Goal: Information Seeking & Learning: Learn about a topic

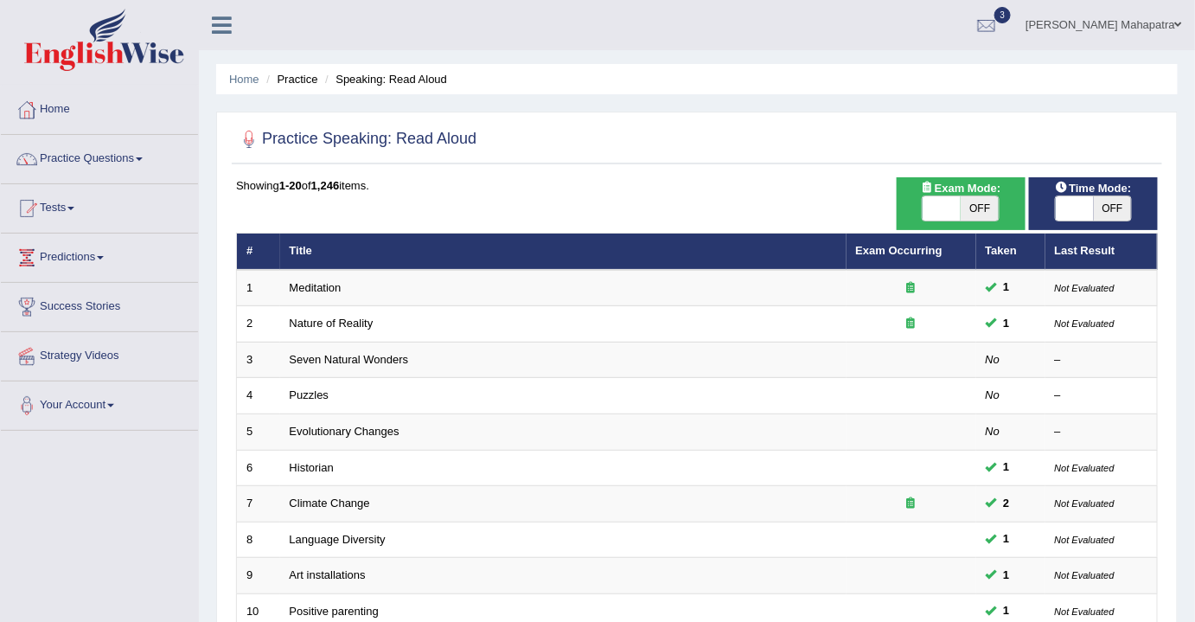
click at [947, 207] on span at bounding box center [942, 208] width 38 height 24
click at [949, 208] on span at bounding box center [942, 208] width 38 height 24
checkbox input "true"
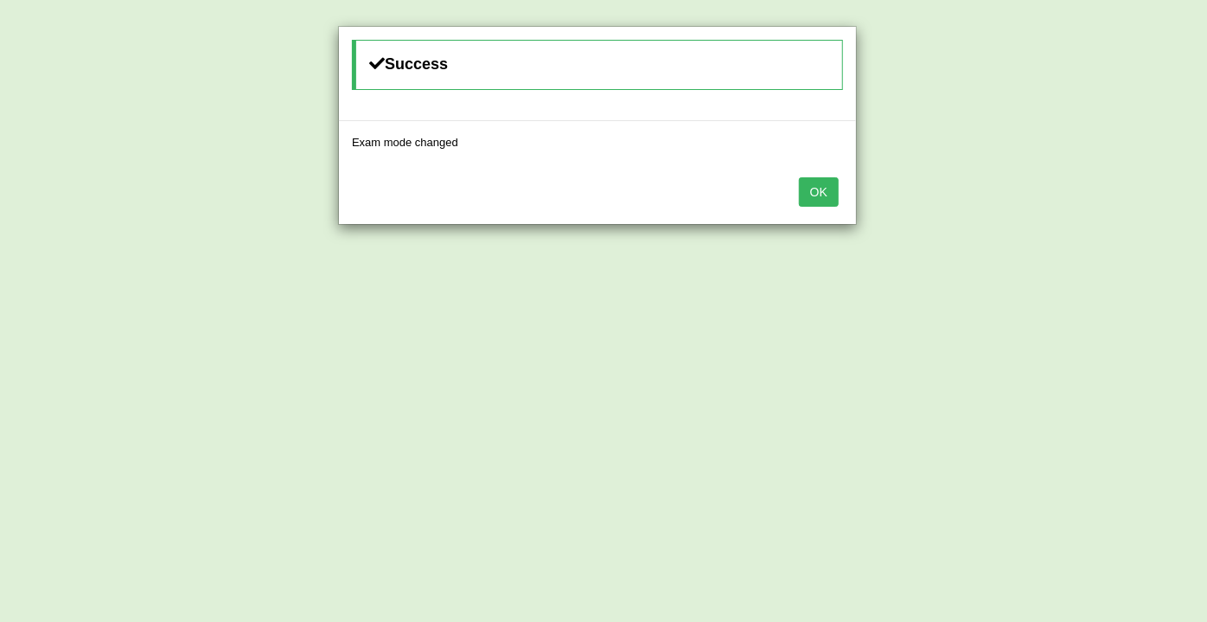
click at [814, 195] on button "OK" at bounding box center [819, 191] width 40 height 29
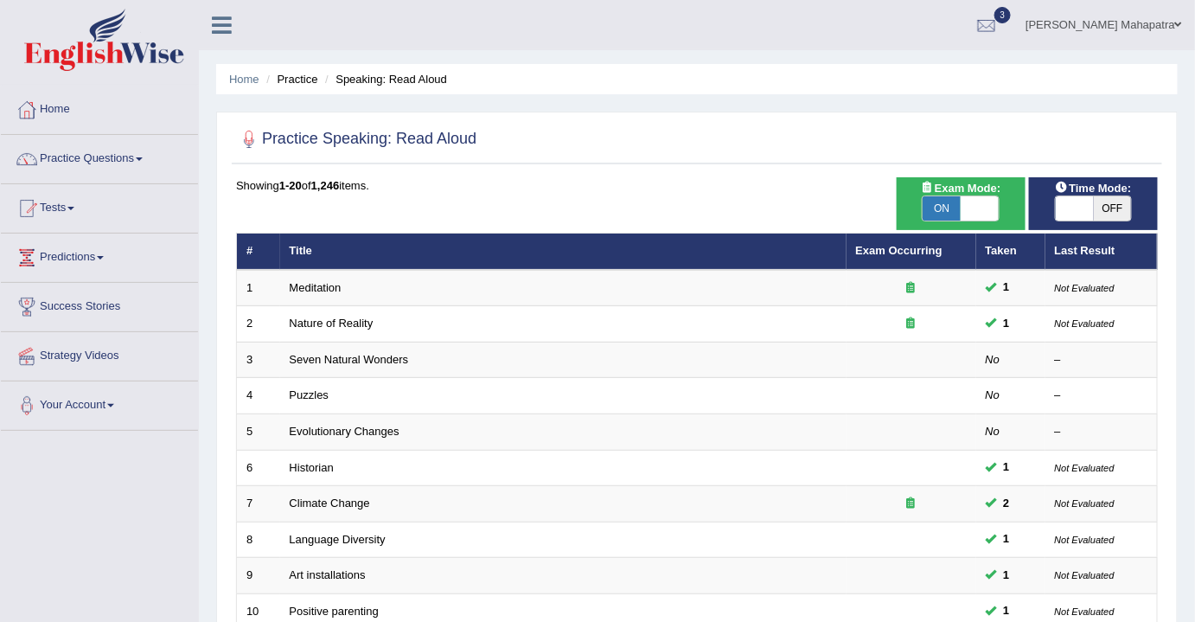
click at [1088, 207] on span at bounding box center [1075, 208] width 38 height 24
checkbox input "true"
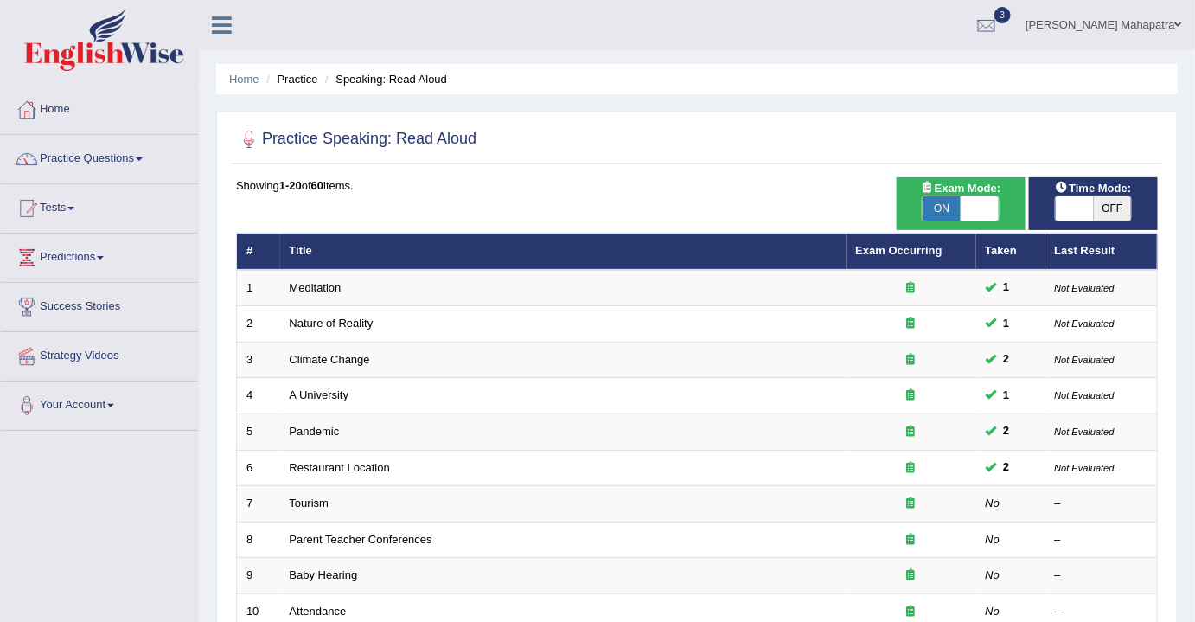
click at [1072, 204] on span at bounding box center [1075, 208] width 38 height 24
checkbox input "true"
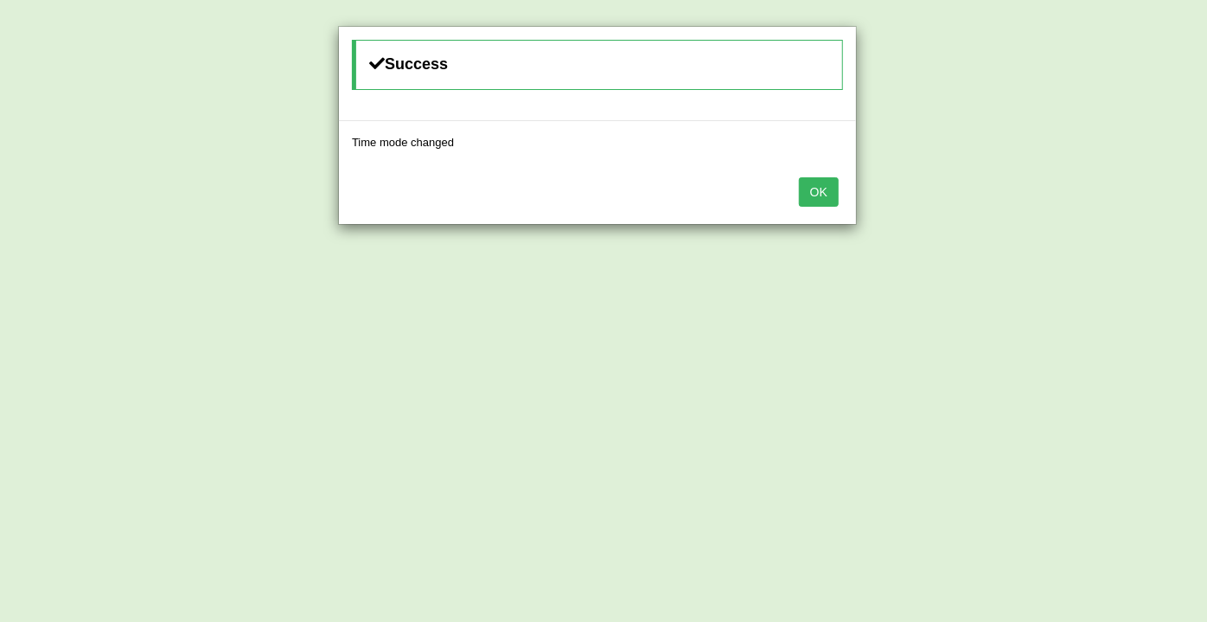
click at [808, 189] on button "OK" at bounding box center [819, 191] width 40 height 29
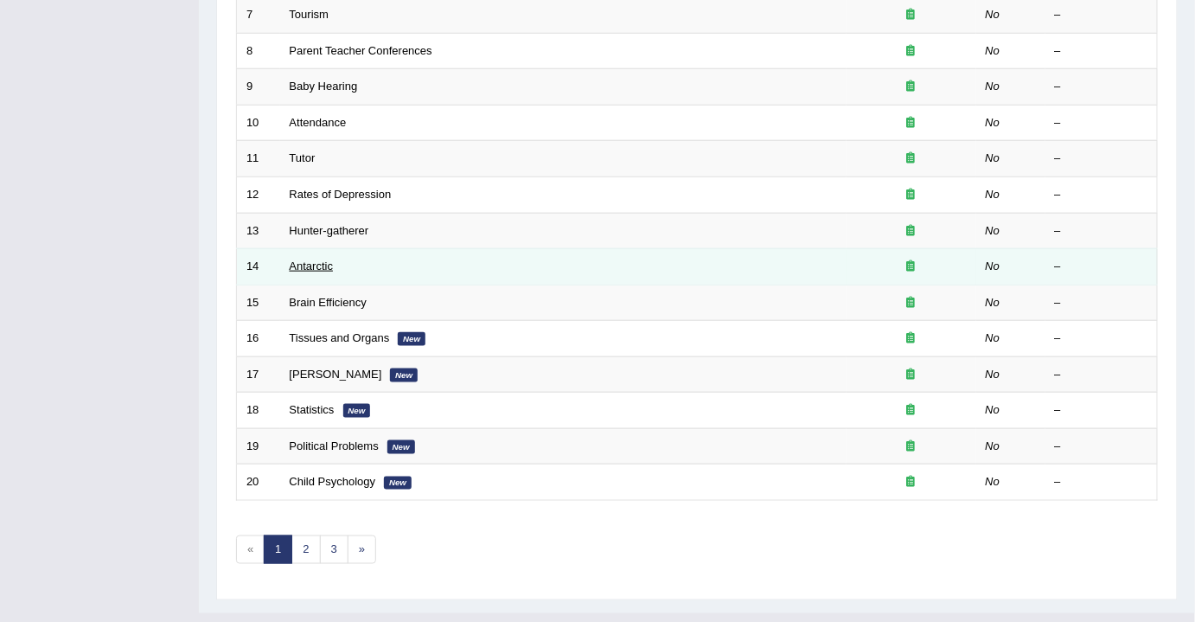
scroll to position [515, 0]
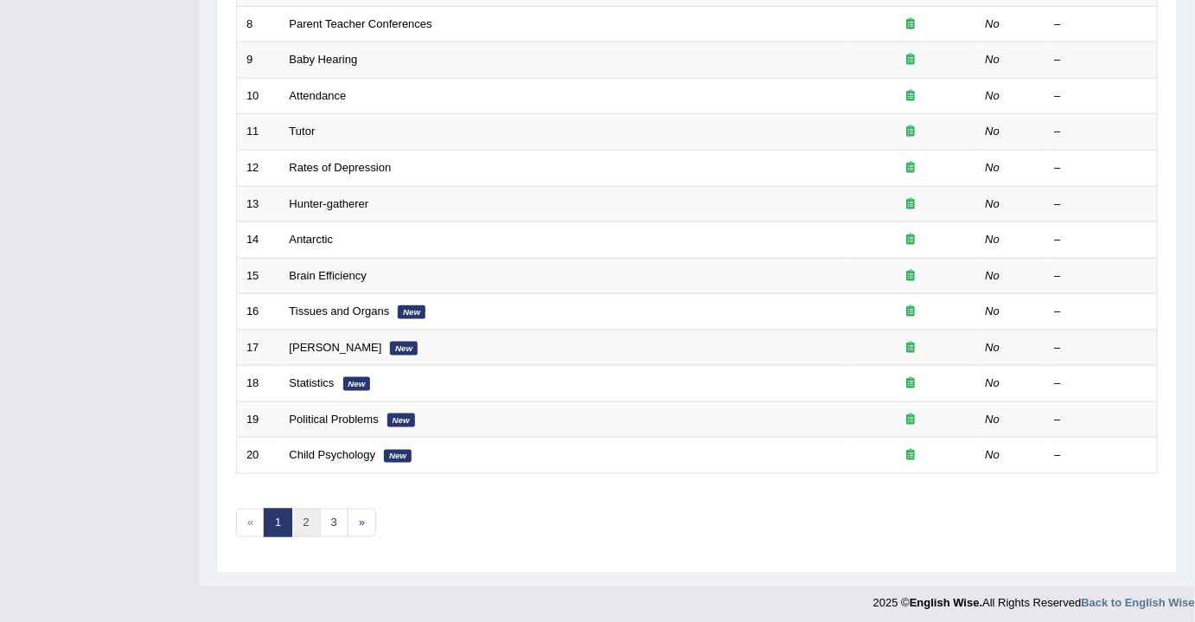
click at [310, 508] on link "2" at bounding box center [305, 522] width 29 height 29
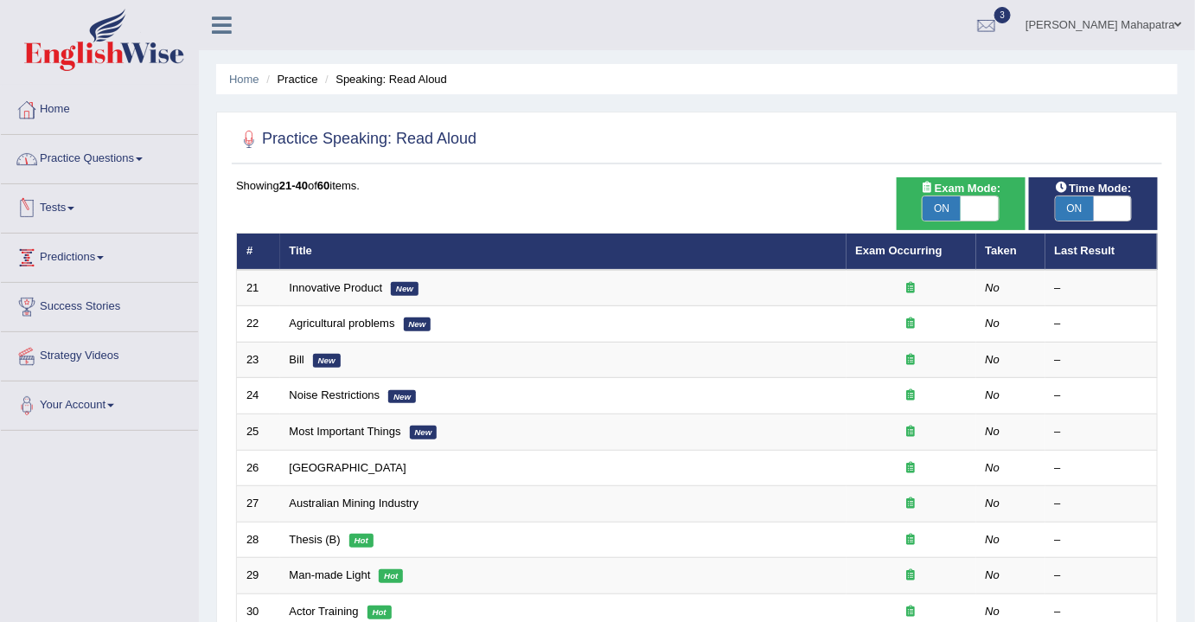
click at [111, 163] on link "Practice Questions" at bounding box center [99, 156] width 197 height 43
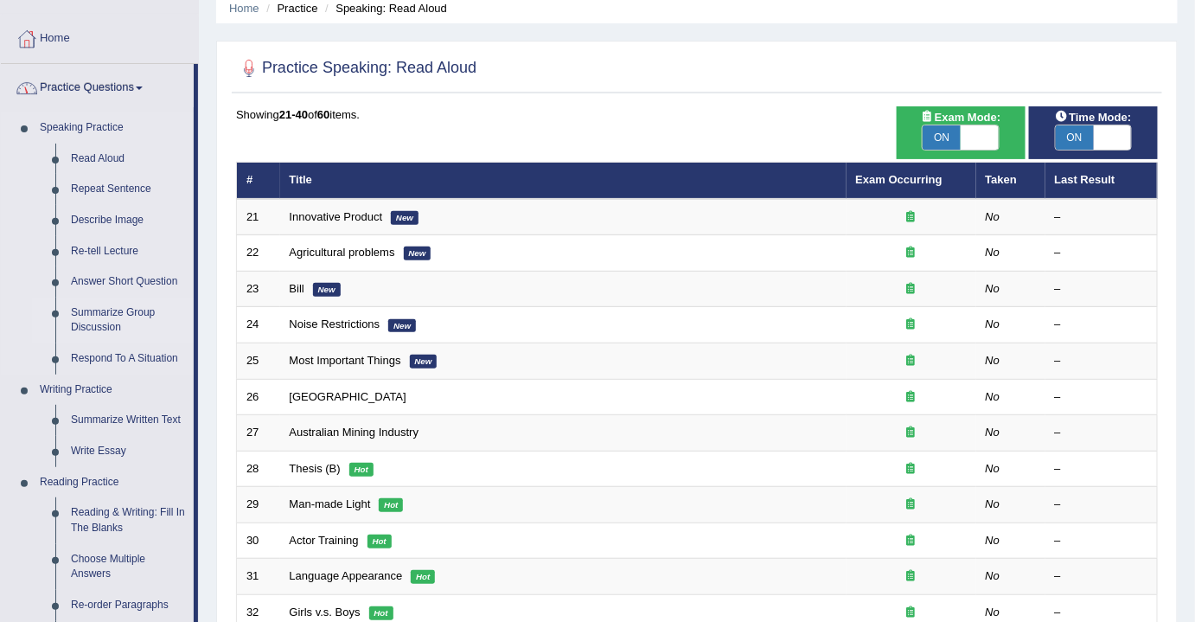
scroll to position [157, 0]
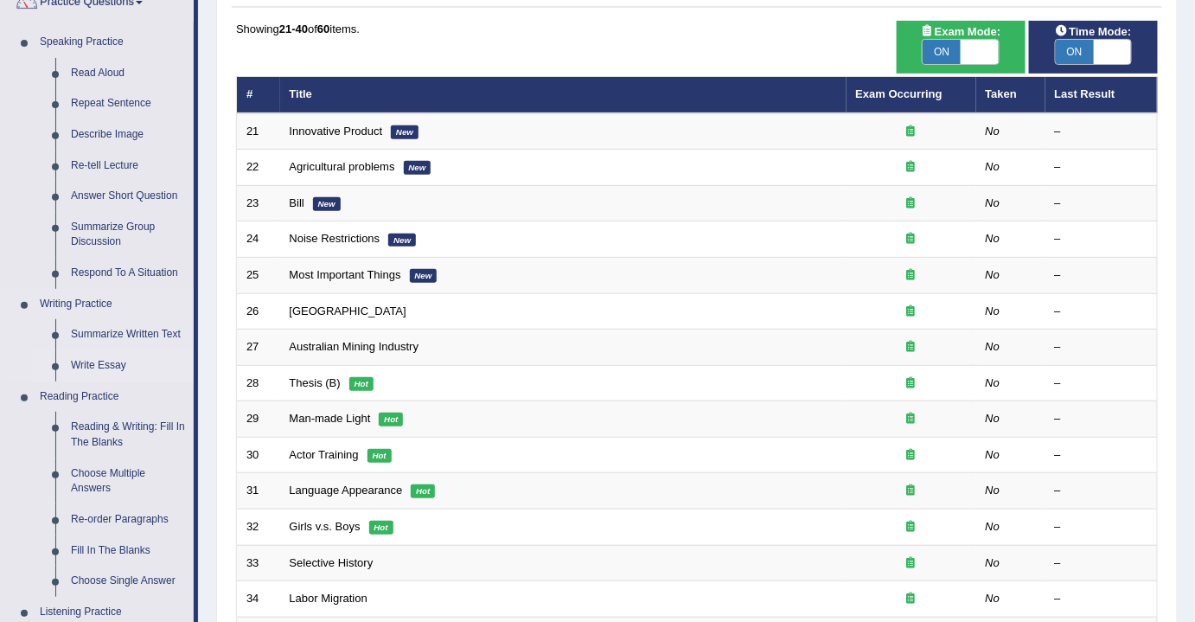
click at [98, 362] on link "Write Essay" at bounding box center [128, 365] width 131 height 31
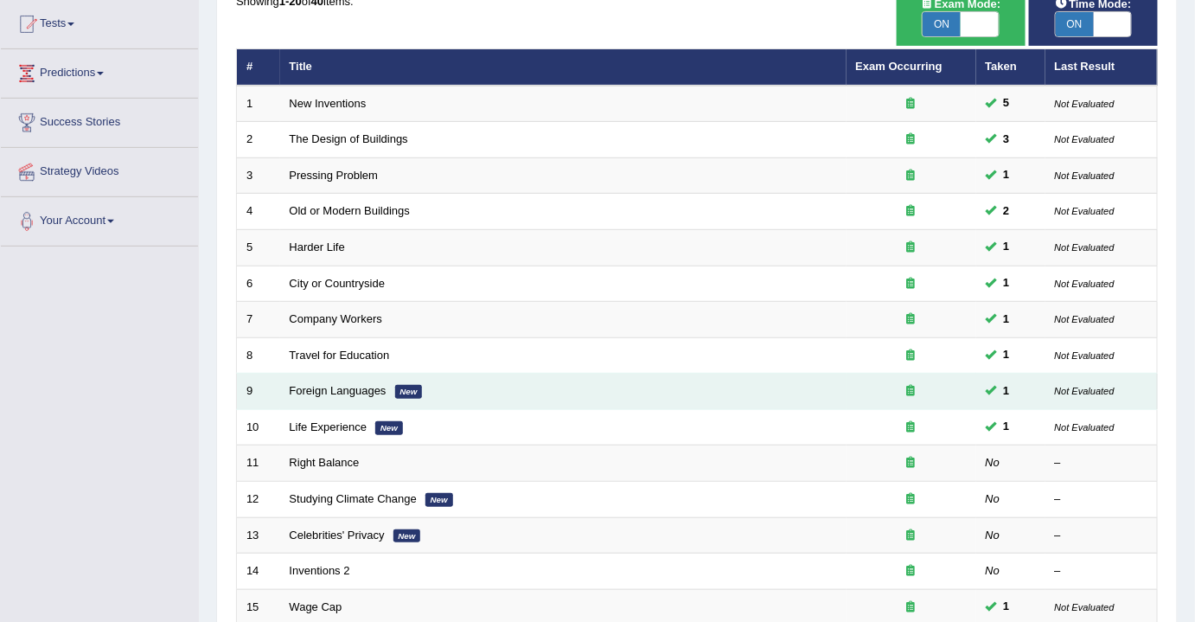
scroll to position [201, 0]
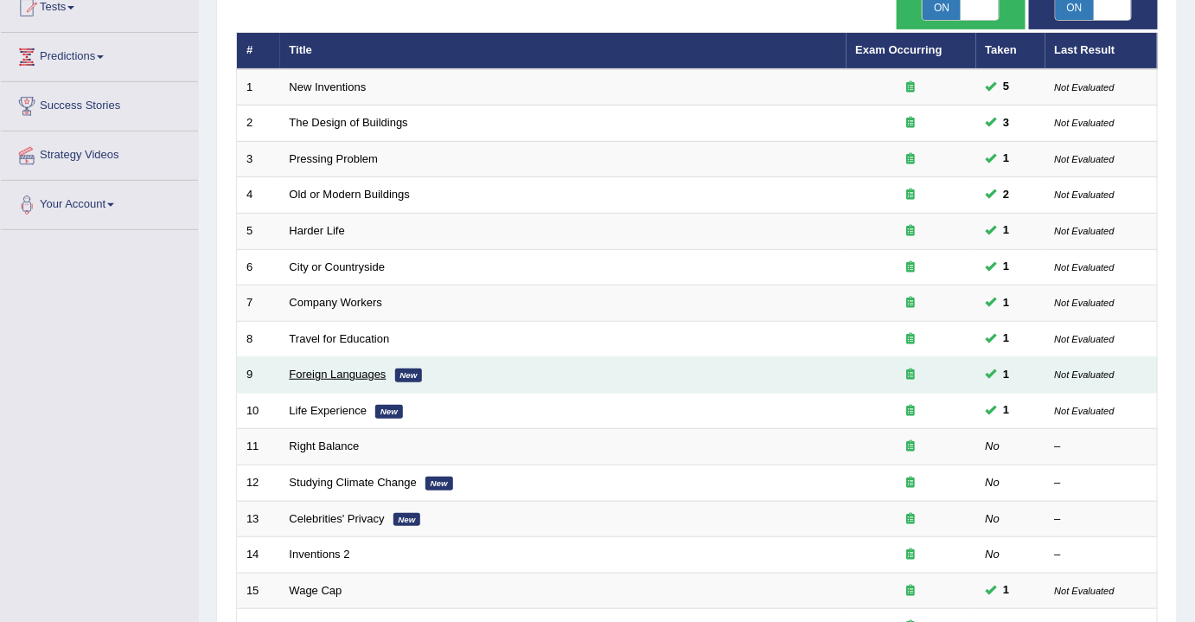
click at [323, 367] on link "Foreign Languages" at bounding box center [338, 373] width 97 height 13
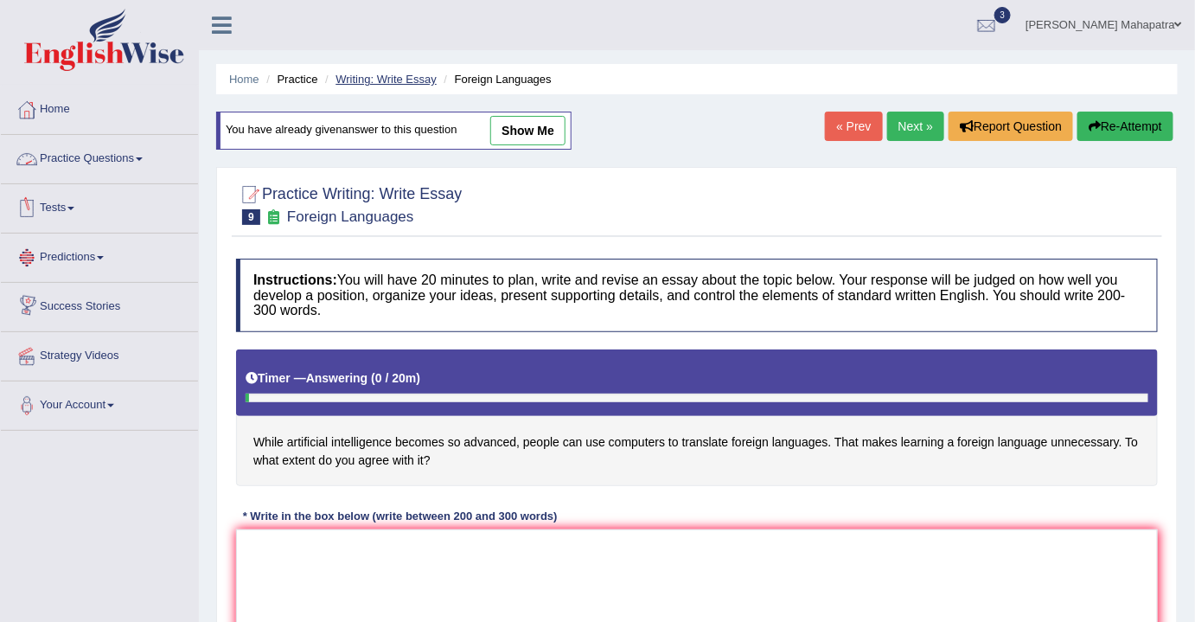
click at [389, 73] on link "Writing: Write Essay" at bounding box center [386, 79] width 101 height 13
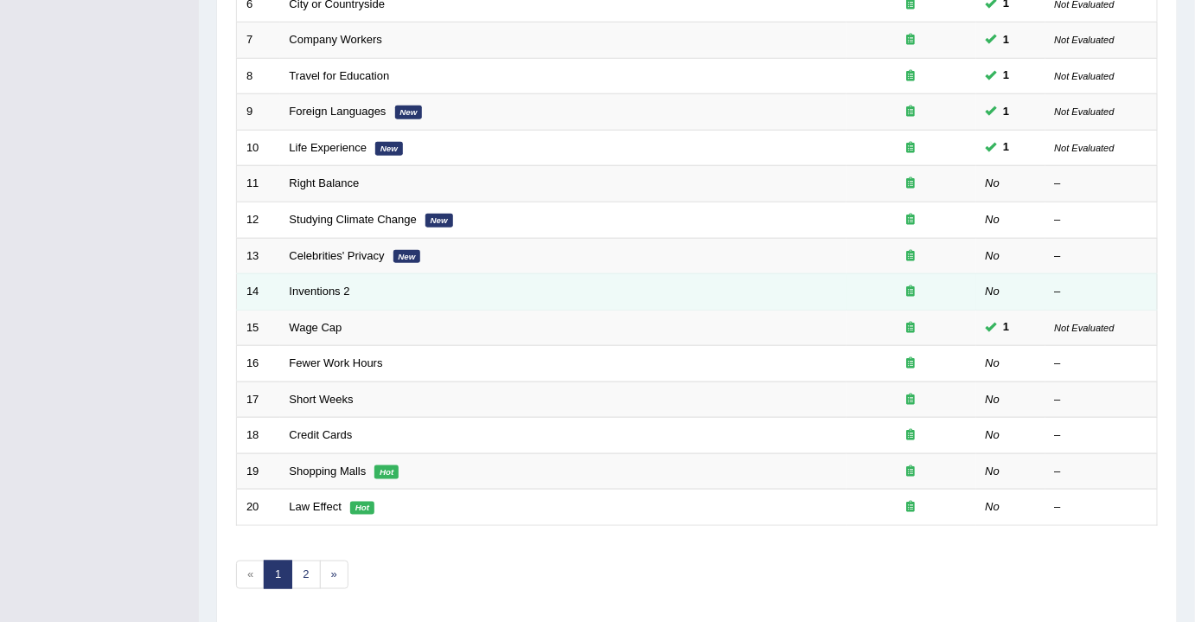
scroll to position [471, 0]
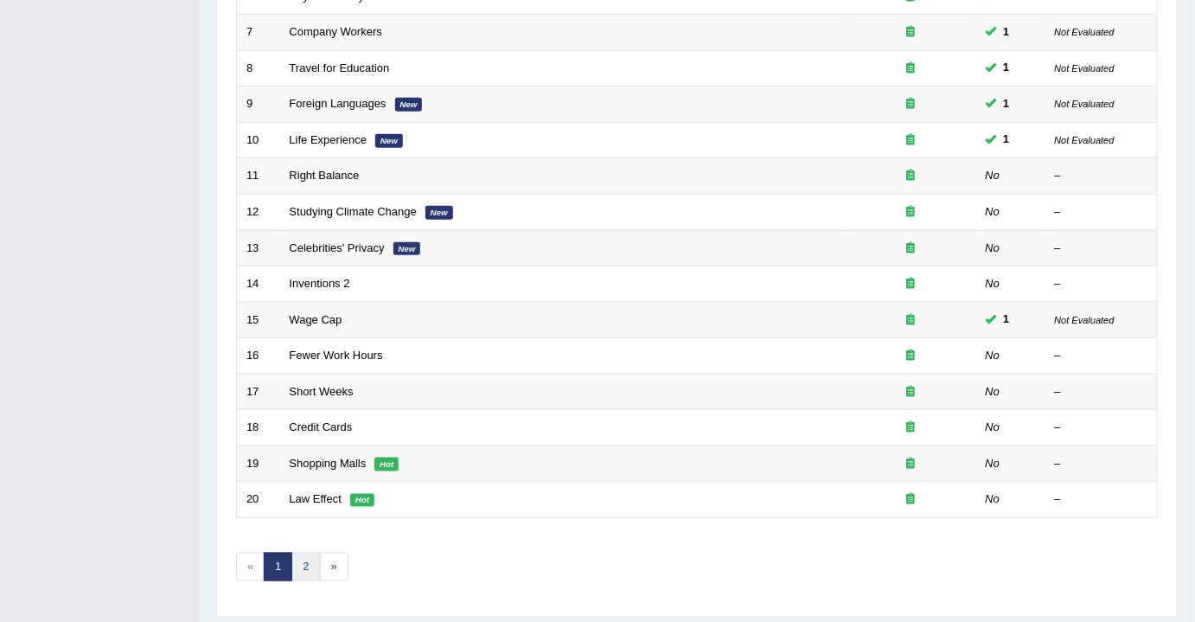
click at [309, 564] on link "2" at bounding box center [305, 567] width 29 height 29
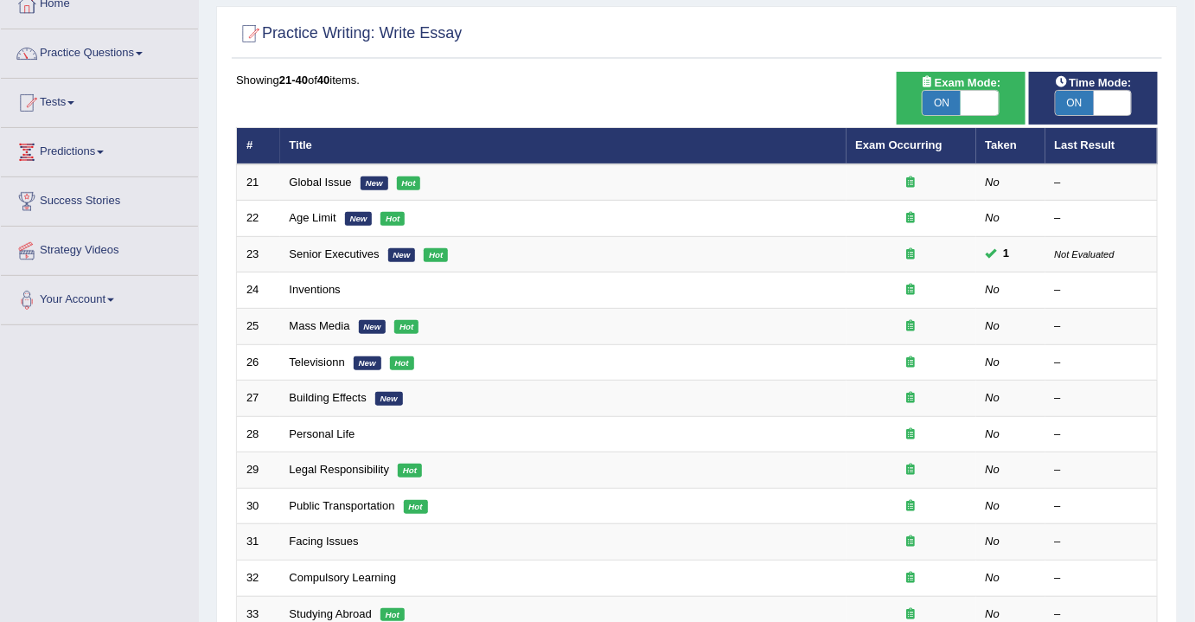
scroll to position [78, 0]
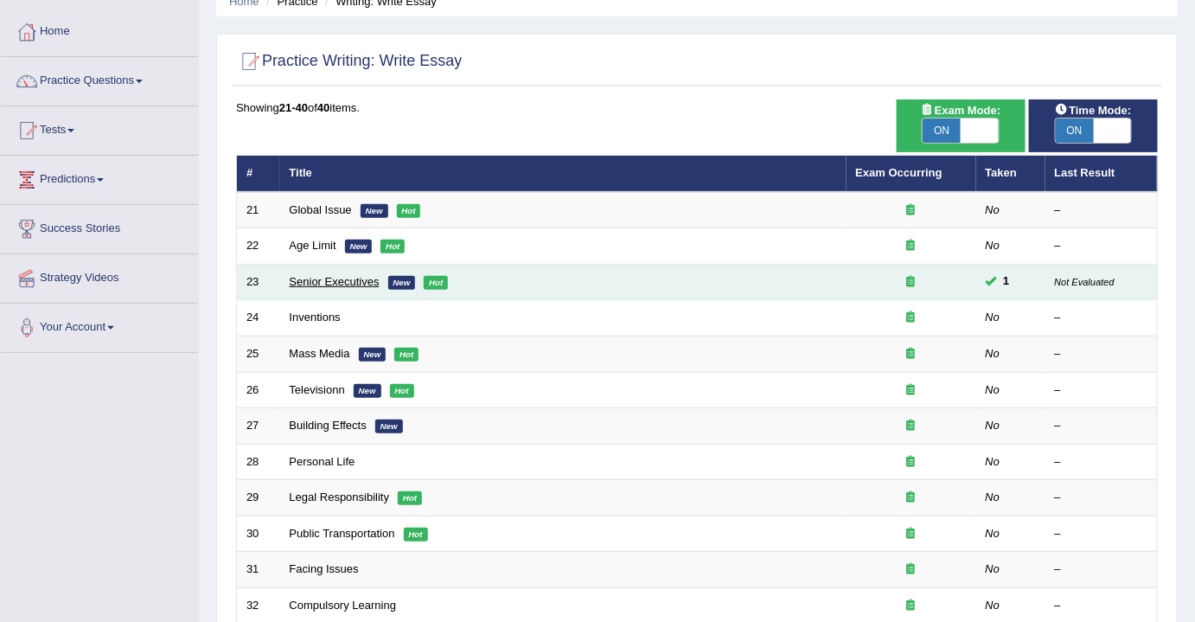
click at [329, 281] on link "Senior Executives" at bounding box center [335, 281] width 90 height 13
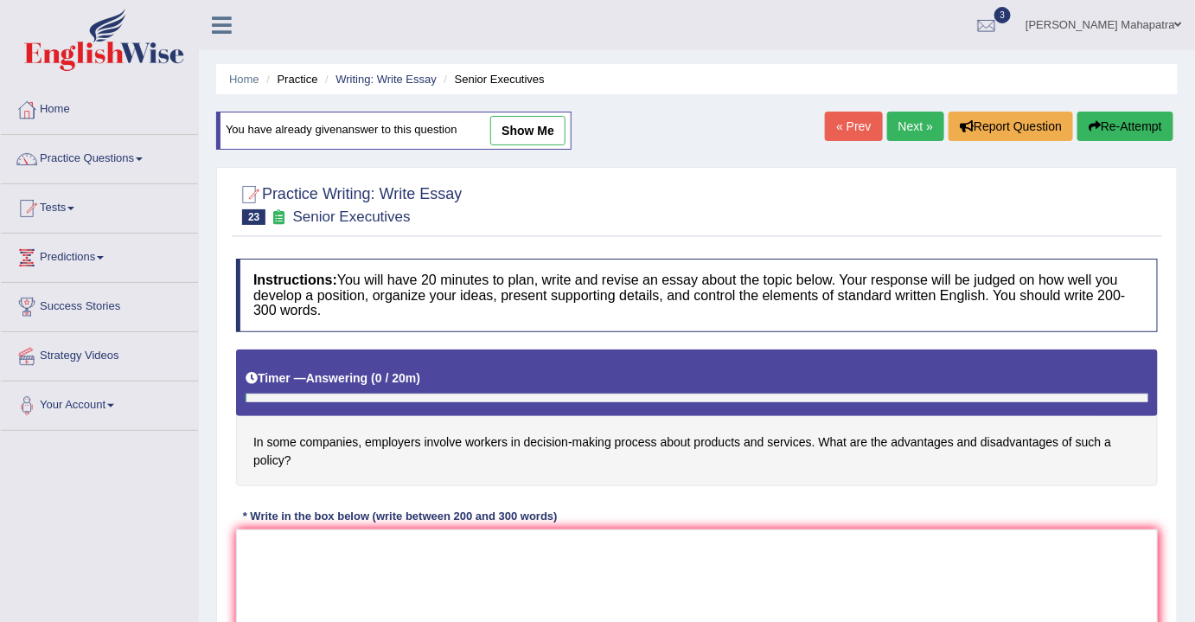
click at [529, 132] on link "show me" at bounding box center [527, 130] width 75 height 29
type textarea "The increasing influence of decision-making process on our lives has ignited nu…"
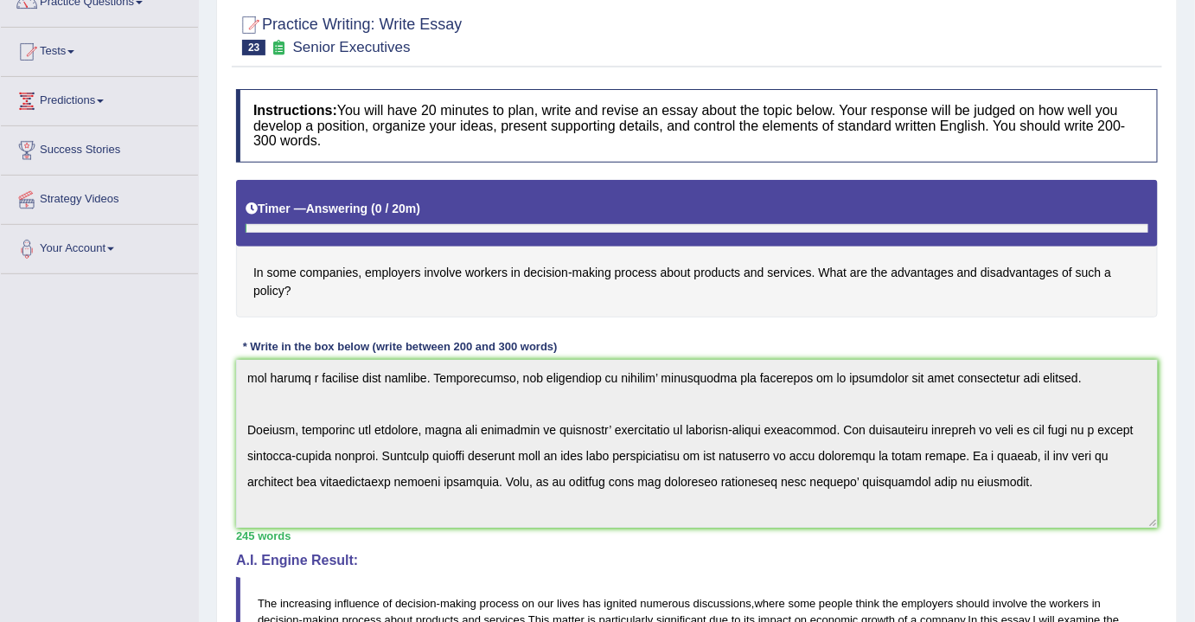
scroll to position [208, 0]
